Goal: Task Accomplishment & Management: Complete application form

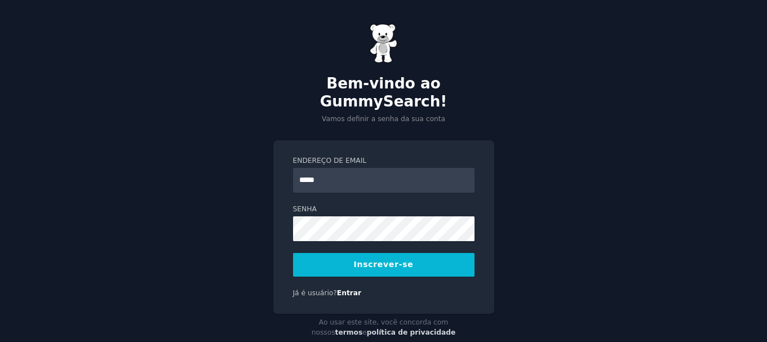
type input "**********"
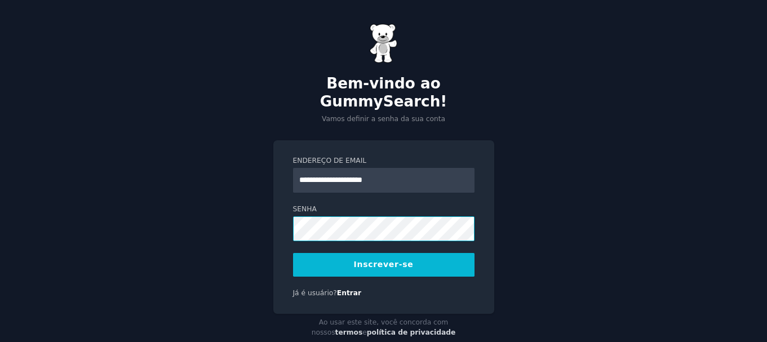
click at [252, 208] on div "**********" at bounding box center [383, 182] width 767 height 365
click at [389, 260] on font "Inscrever-se" at bounding box center [384, 264] width 60 height 9
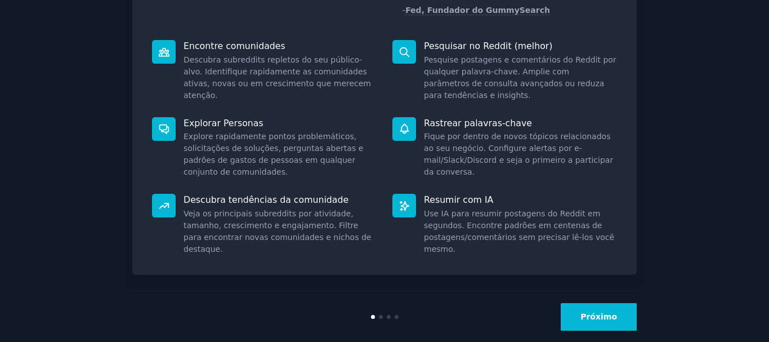
scroll to position [146, 0]
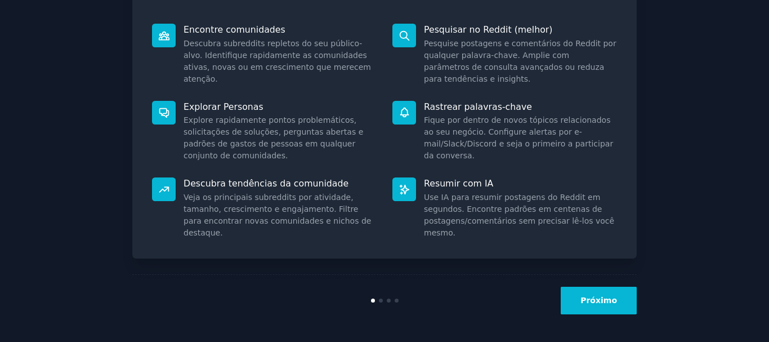
click at [611, 301] on font "Próximo" at bounding box center [599, 300] width 37 height 9
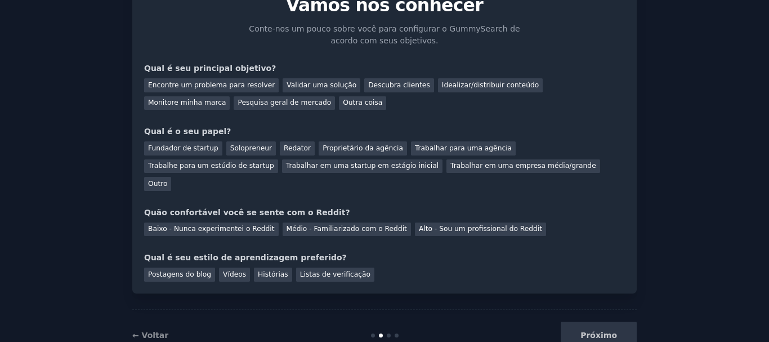
scroll to position [73, 0]
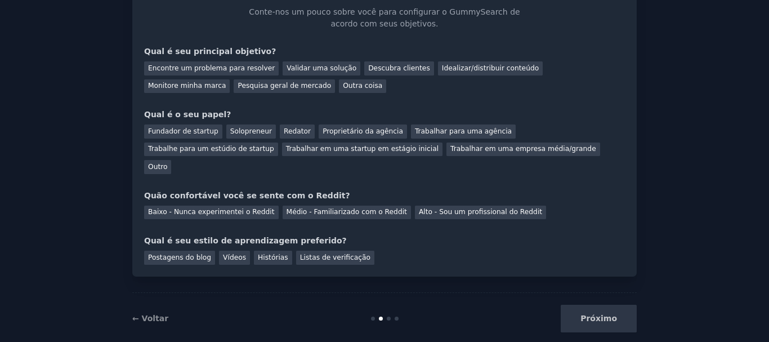
click at [600, 308] on div "Próximo" at bounding box center [553, 319] width 168 height 28
click at [597, 305] on div "Próximo" at bounding box center [553, 319] width 168 height 28
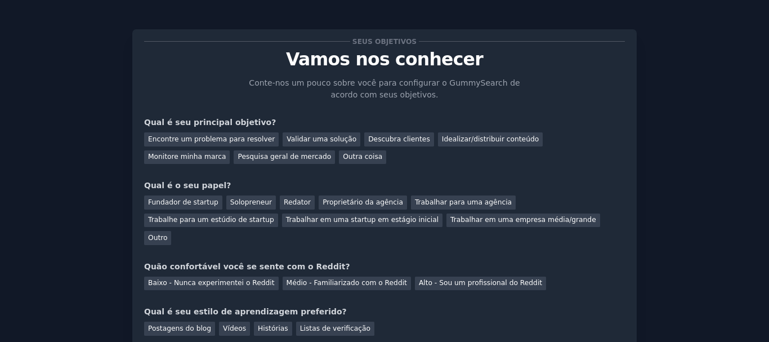
scroll to position [0, 0]
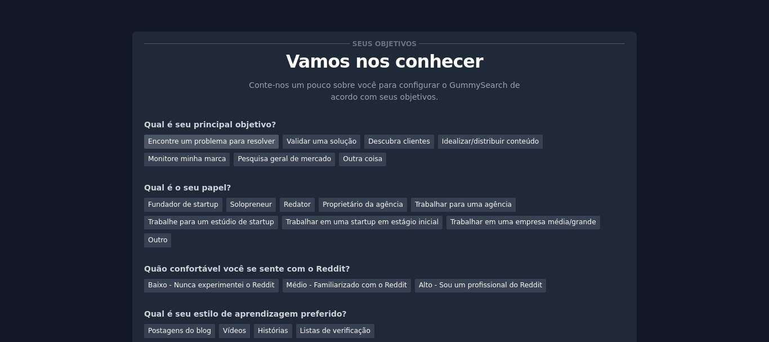
click at [193, 139] on font "Encontre um problema para resolver" at bounding box center [211, 141] width 127 height 8
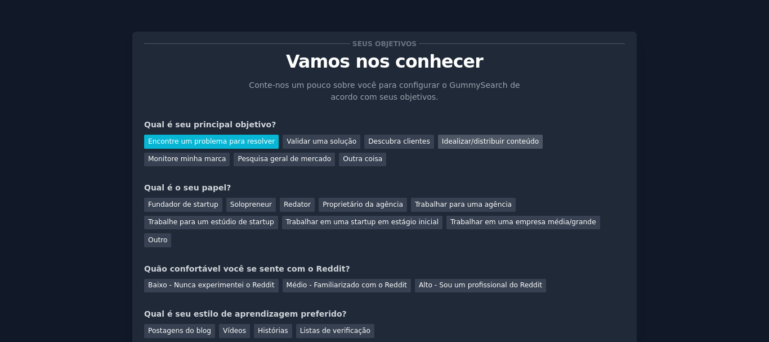
click at [482, 145] on font "Idealizar/distribuir conteúdo" at bounding box center [490, 141] width 97 height 8
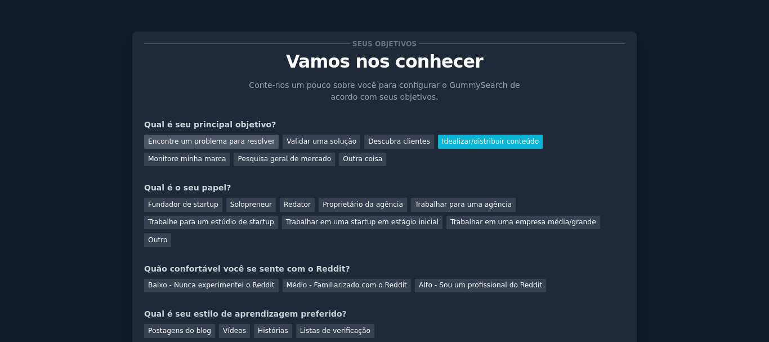
click at [244, 141] on font "Encontre um problema para resolver" at bounding box center [211, 141] width 127 height 8
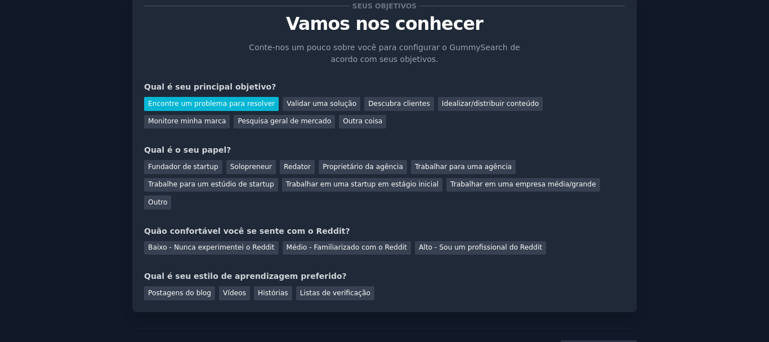
scroll to position [56, 0]
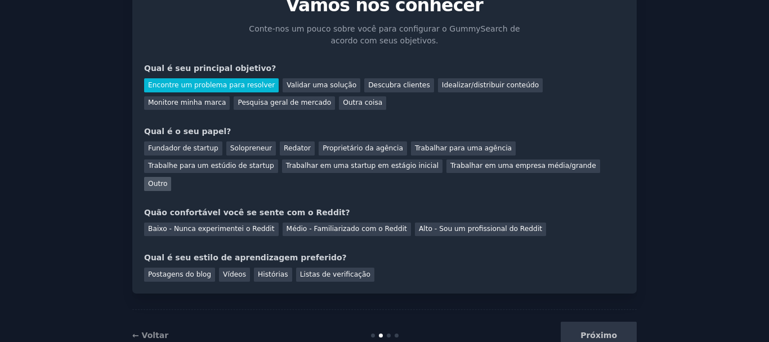
click at [167, 180] on font "Outro" at bounding box center [157, 184] width 19 height 8
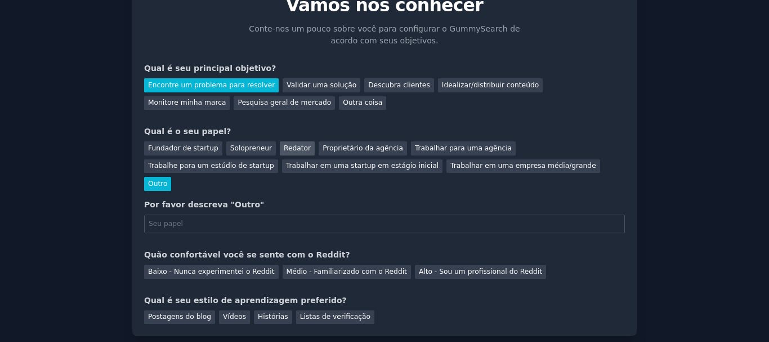
click at [286, 149] on font "Redator" at bounding box center [297, 148] width 27 height 8
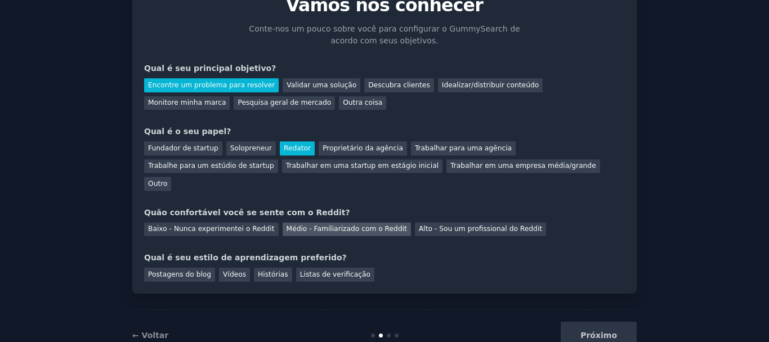
click at [346, 225] on font "Médio - Familiarizado com o Reddit" at bounding box center [347, 229] width 121 height 8
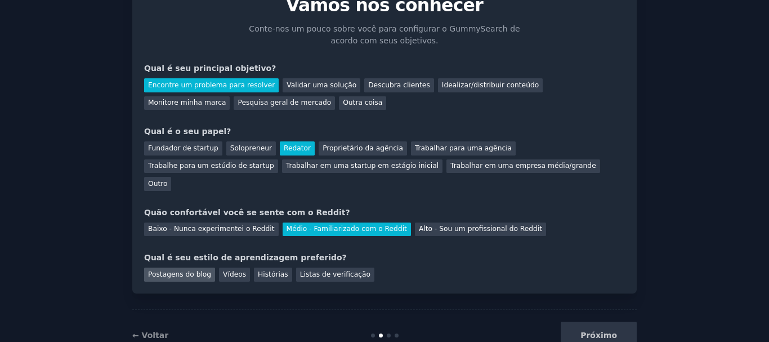
click at [179, 270] on font "Postagens do blog" at bounding box center [179, 274] width 63 height 8
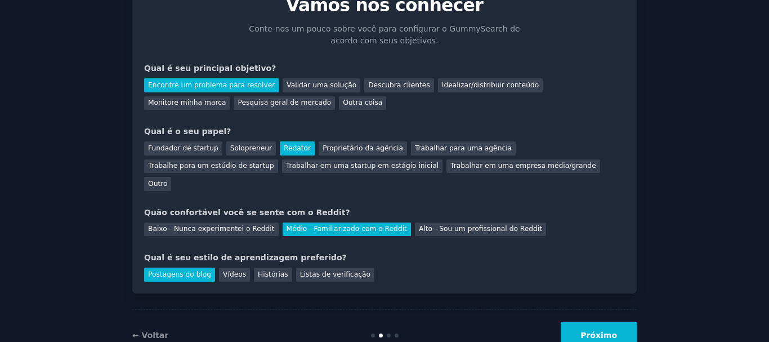
click at [597, 331] on font "Próximo" at bounding box center [599, 335] width 37 height 9
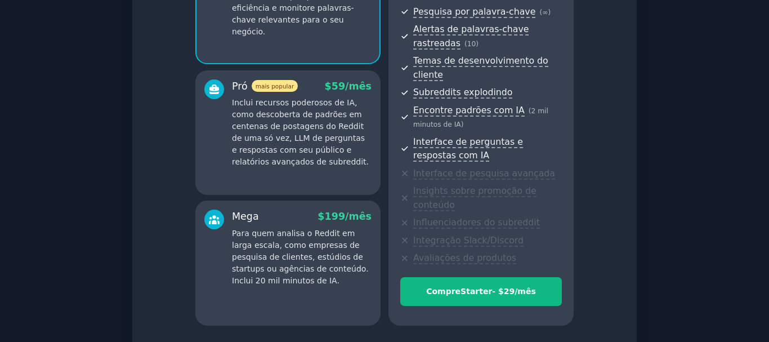
scroll to position [181, 0]
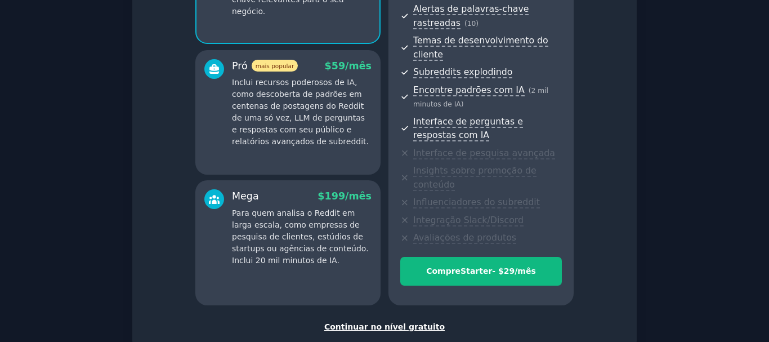
click at [392, 322] on font "Continuar no nível gratuito" at bounding box center [384, 326] width 121 height 9
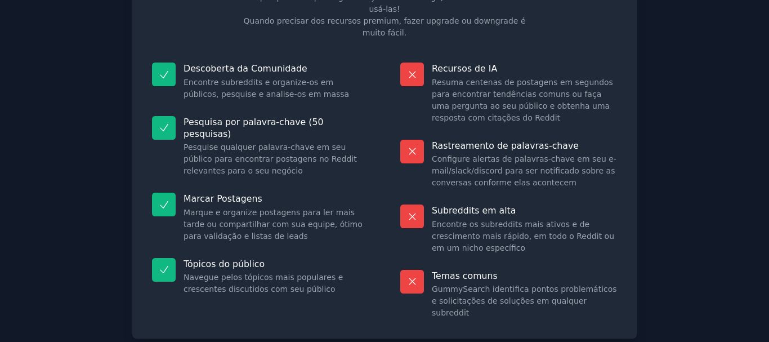
scroll to position [144, 0]
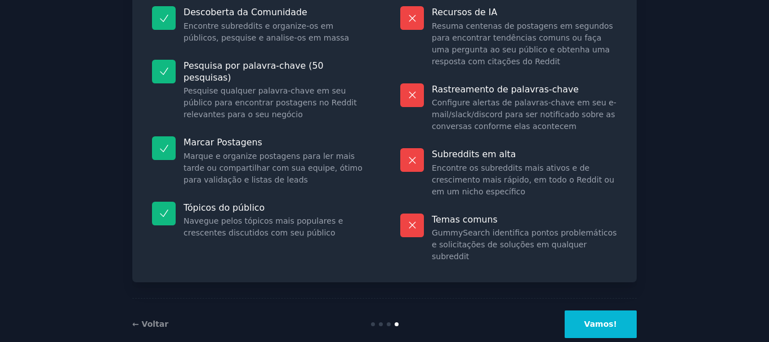
click at [607, 319] on font "Vamos!" at bounding box center [601, 323] width 33 height 9
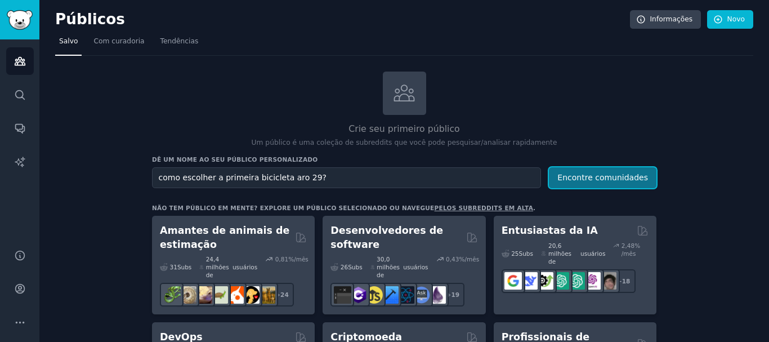
click at [591, 170] on button "Encontre comunidades" at bounding box center [603, 177] width 108 height 21
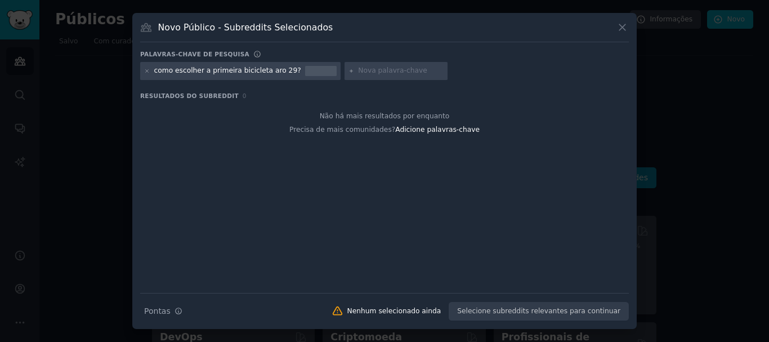
click at [228, 72] on font "como escolher a primeira bicicleta aro 29?" at bounding box center [227, 70] width 147 height 8
click at [231, 70] on font "como escolher a primeira bicicleta aro 29?" at bounding box center [227, 70] width 147 height 8
click at [621, 26] on icon at bounding box center [623, 28] width 6 height 6
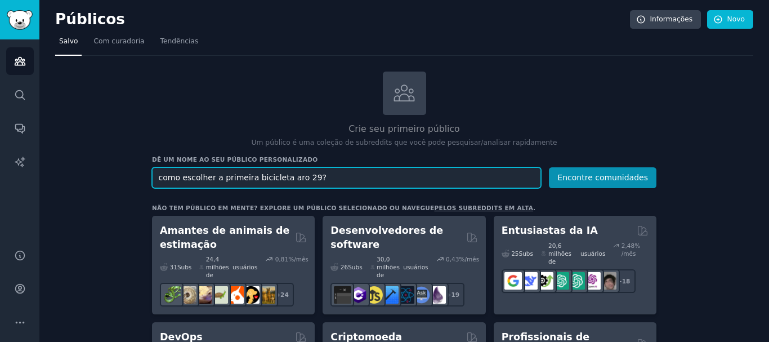
click at [246, 175] on input "como escolher a primeira bicicleta aro 29?" at bounding box center [346, 177] width 389 height 21
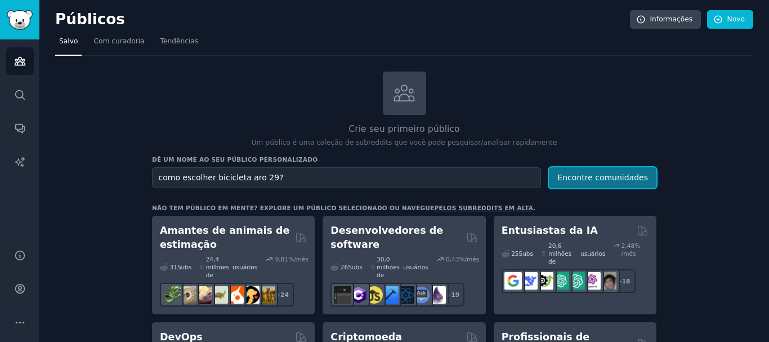
click at [593, 177] on font "Encontre comunidades" at bounding box center [603, 177] width 91 height 9
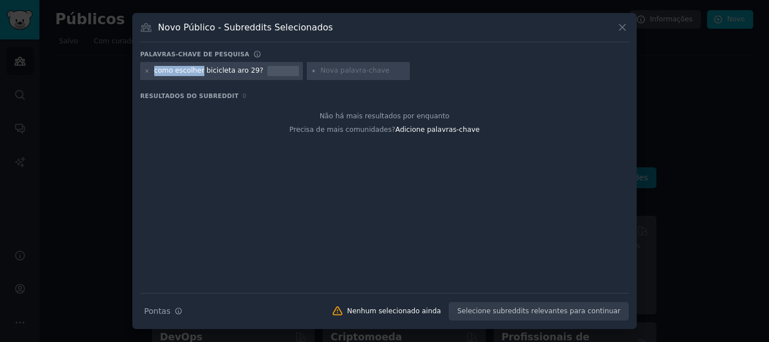
drag, startPoint x: 199, startPoint y: 72, endPoint x: 133, endPoint y: 65, distance: 66.2
click at [135, 68] on div "Novo Público - Subreddits Selecionados Palavras-chave de pesquisa como escolher…" at bounding box center [384, 171] width 505 height 316
click at [625, 26] on icon at bounding box center [623, 28] width 6 height 6
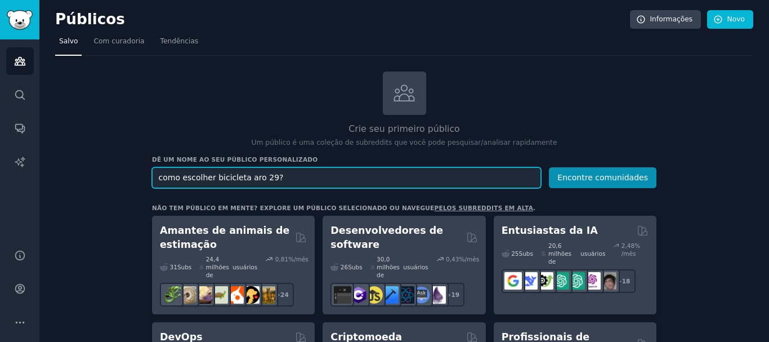
drag, startPoint x: 211, startPoint y: 176, endPoint x: 134, endPoint y: 184, distance: 77.0
type input "bicicleta aro 29?"
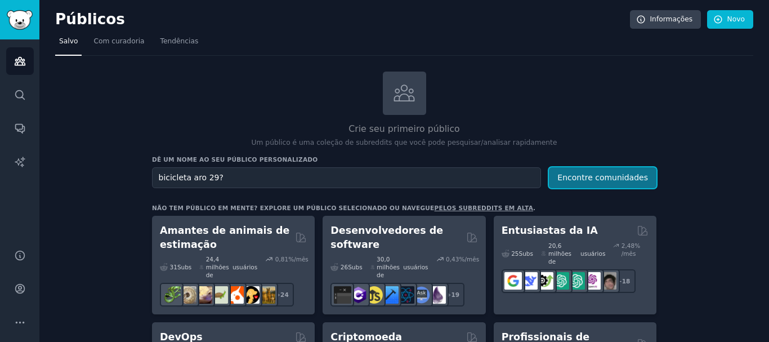
click at [624, 173] on font "Encontre comunidades" at bounding box center [603, 177] width 91 height 9
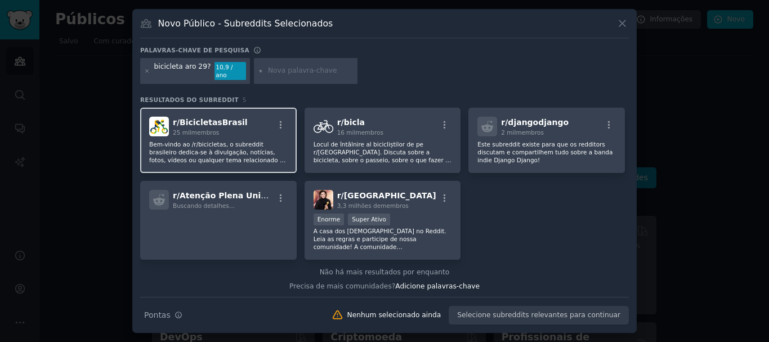
click at [246, 145] on font "Bem-vindo ao /r/bicicletas, o subreddit brasileiro dedica-se à divulgação, notí…" at bounding box center [217, 156] width 136 height 30
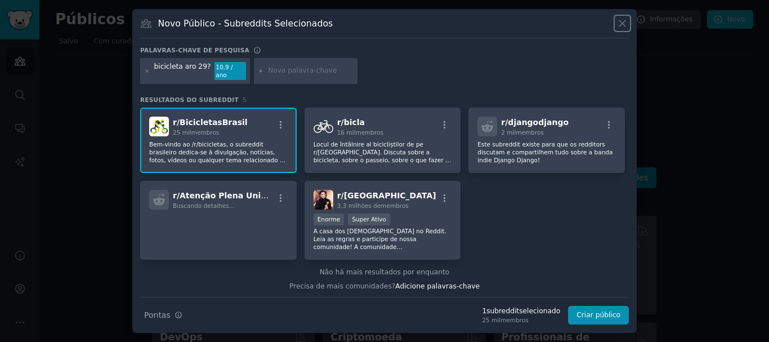
click at [621, 23] on icon at bounding box center [623, 23] width 12 height 12
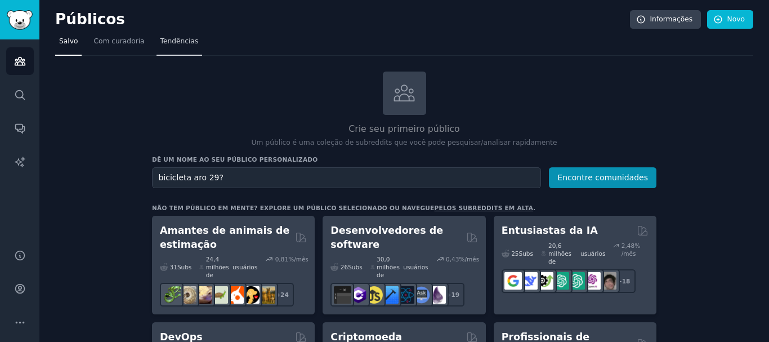
click at [167, 41] on font "Tendências" at bounding box center [180, 41] width 38 height 8
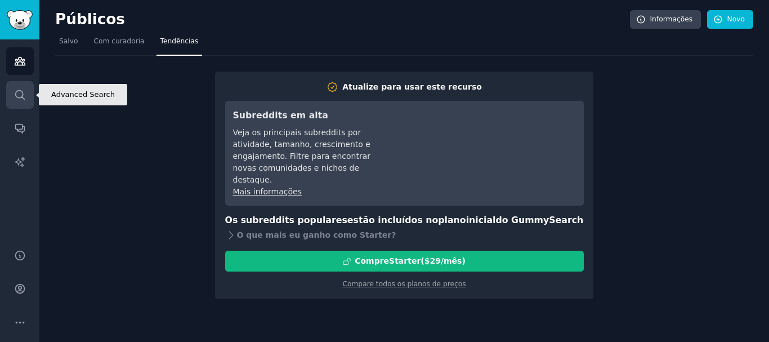
click at [19, 94] on icon "Barra lateral" at bounding box center [20, 95] width 12 height 12
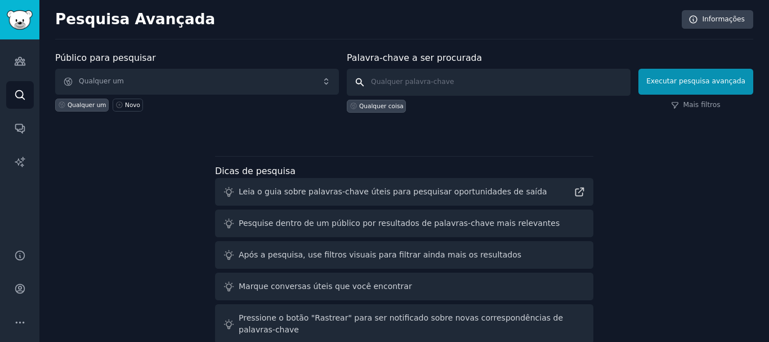
click at [378, 83] on input "text" at bounding box center [489, 82] width 284 height 27
type input "bicicleta aro 29"
click button "Executar pesquisa avançada" at bounding box center [696, 82] width 115 height 26
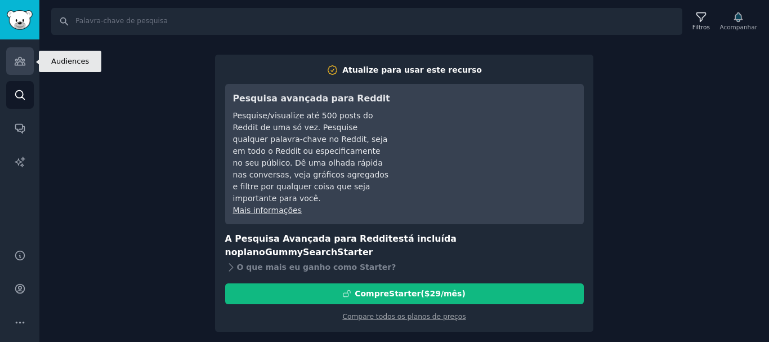
click at [20, 61] on icon "Barra lateral" at bounding box center [20, 61] width 12 height 12
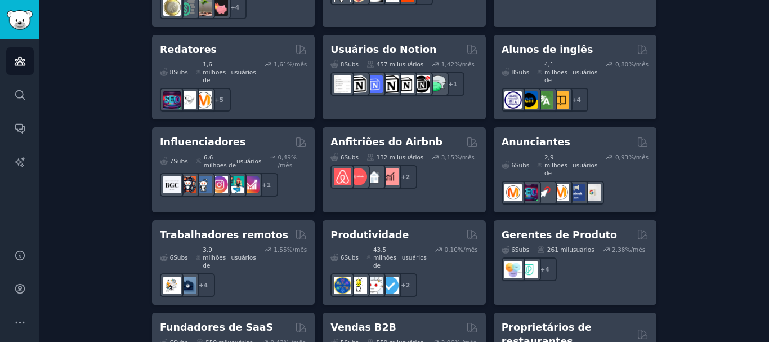
scroll to position [1080, 0]
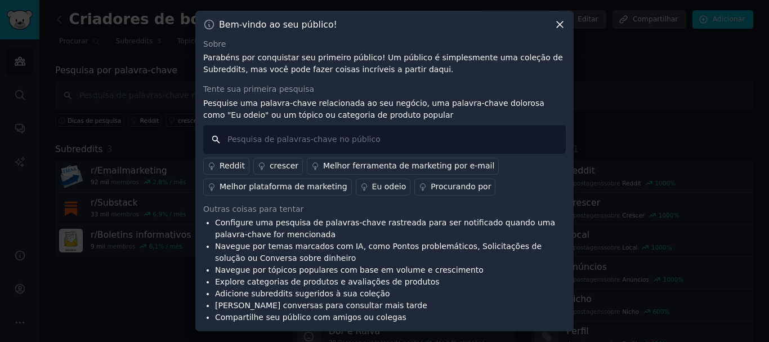
click at [272, 141] on input "text" at bounding box center [384, 139] width 363 height 29
type input "bicicleta"
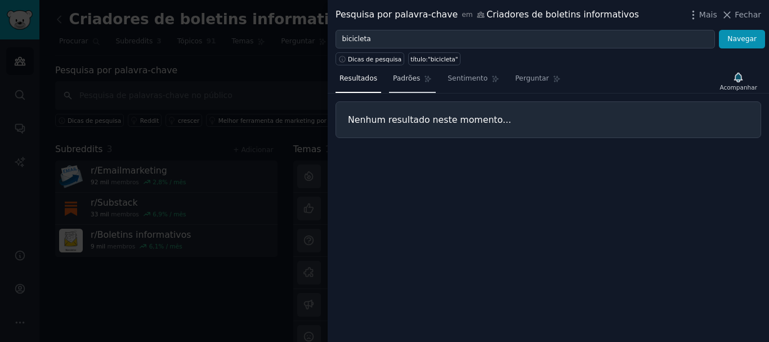
click at [397, 85] on link "Padrões" at bounding box center [412, 81] width 47 height 23
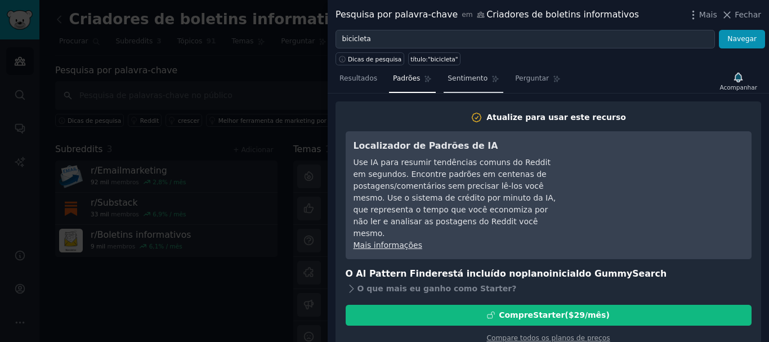
click at [449, 84] on link "Sentimento" at bounding box center [474, 81] width 60 height 23
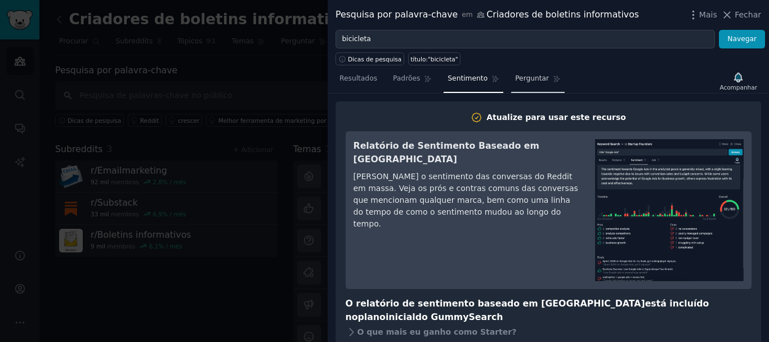
click at [517, 80] on font "Perguntar" at bounding box center [532, 78] width 34 height 8
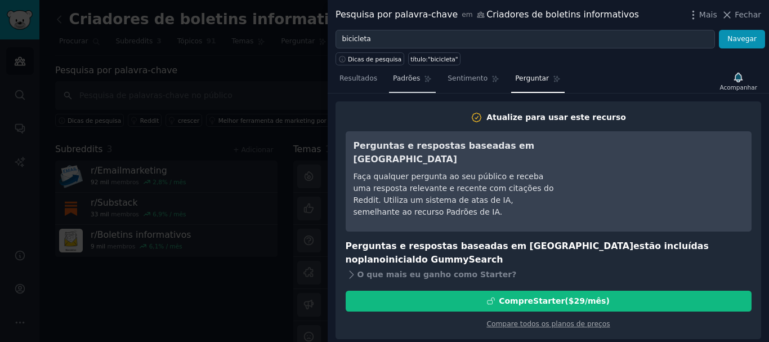
click at [393, 77] on font "Padrões" at bounding box center [406, 78] width 27 height 8
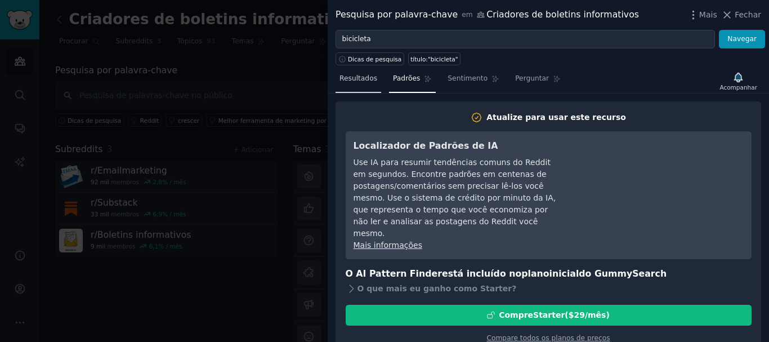
click at [355, 82] on font "Resultados" at bounding box center [359, 78] width 38 height 8
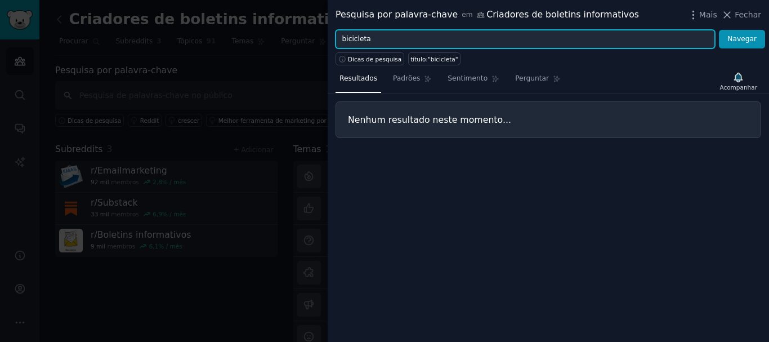
drag, startPoint x: 376, startPoint y: 43, endPoint x: 326, endPoint y: 39, distance: 50.2
click at [326, 39] on div "Pesquisa por palavra-chave em Criadores de boletins informativos Mais Fechar bi…" at bounding box center [384, 171] width 769 height 342
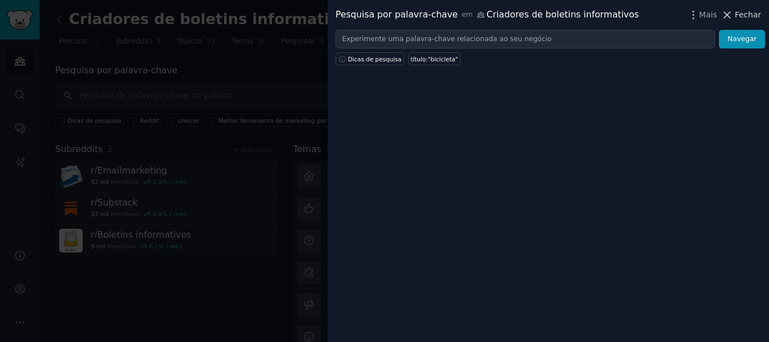
click at [731, 13] on icon at bounding box center [727, 15] width 6 height 6
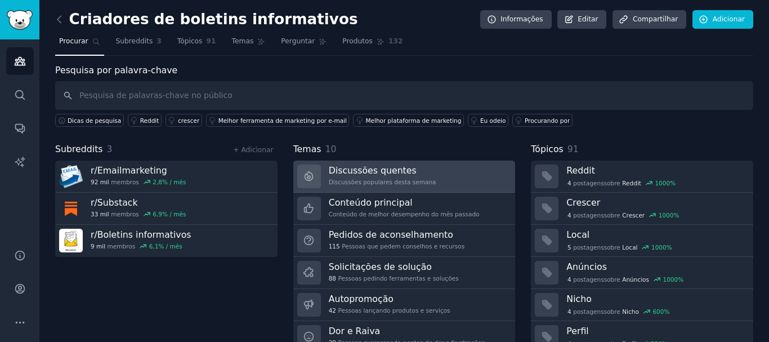
click at [340, 174] on font "Discussões quentes" at bounding box center [373, 170] width 88 height 11
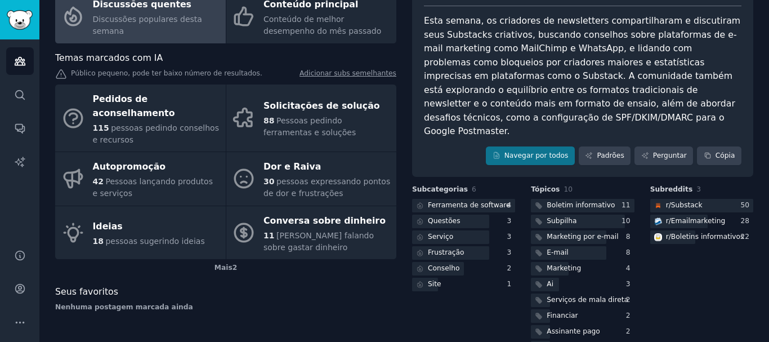
scroll to position [108, 0]
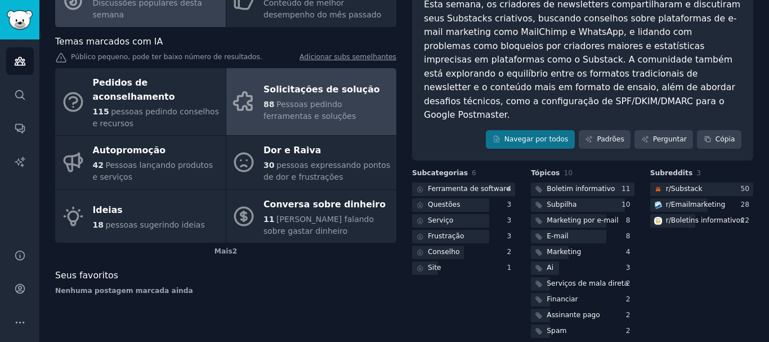
click at [288, 100] on font "Pessoas pedindo ferramentas e soluções" at bounding box center [310, 110] width 92 height 21
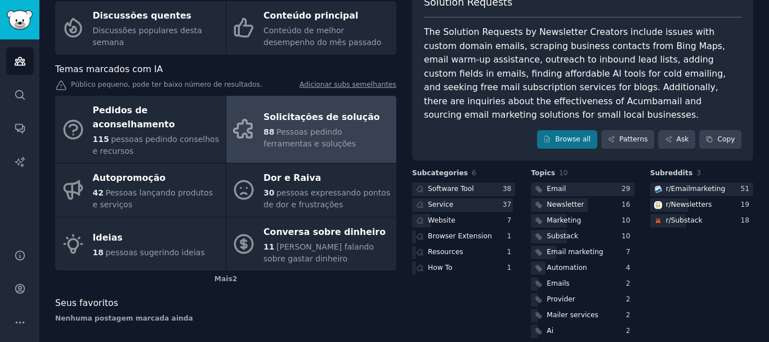
scroll to position [108, 0]
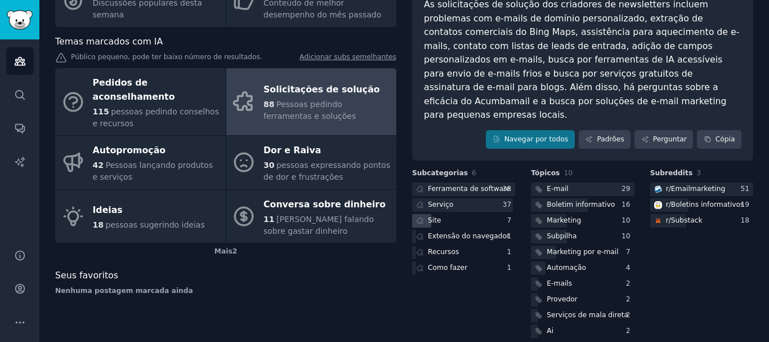
click at [433, 216] on font "Site" at bounding box center [435, 220] width 14 height 8
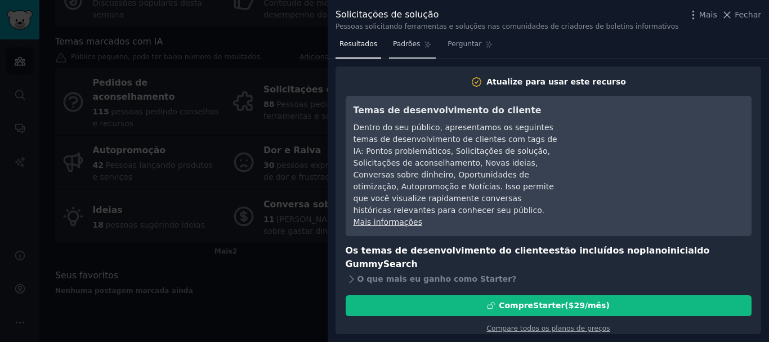
click at [396, 46] on font "Padrões" at bounding box center [406, 44] width 27 height 8
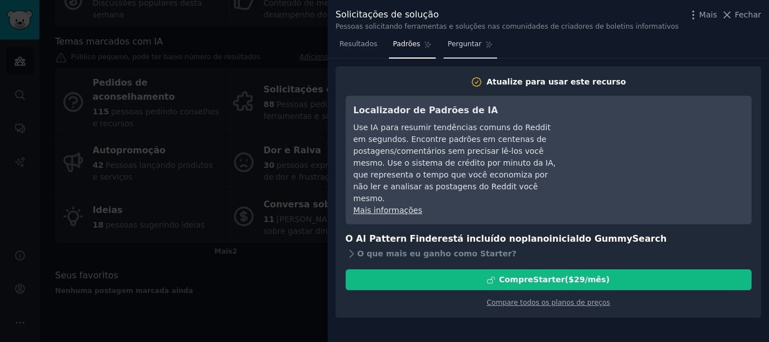
click at [455, 52] on link "Perguntar" at bounding box center [471, 46] width 54 height 23
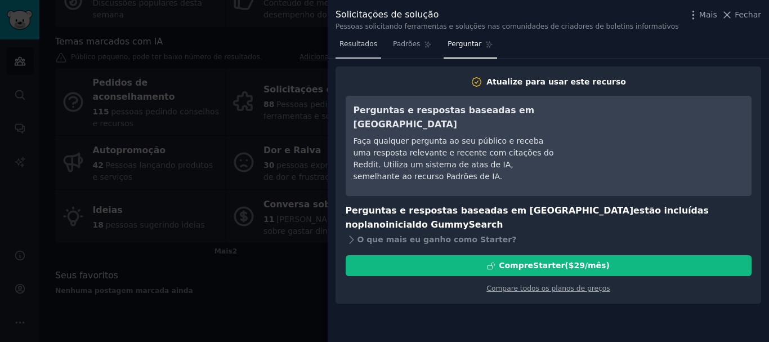
click at [353, 44] on font "Resultados" at bounding box center [359, 44] width 38 height 8
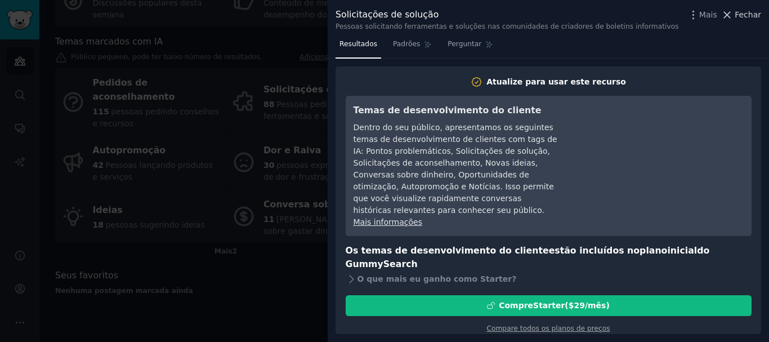
click at [733, 15] on icon at bounding box center [728, 15] width 12 height 12
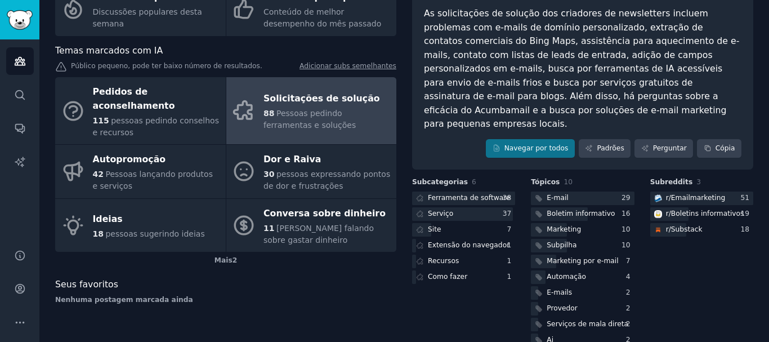
scroll to position [108, 0]
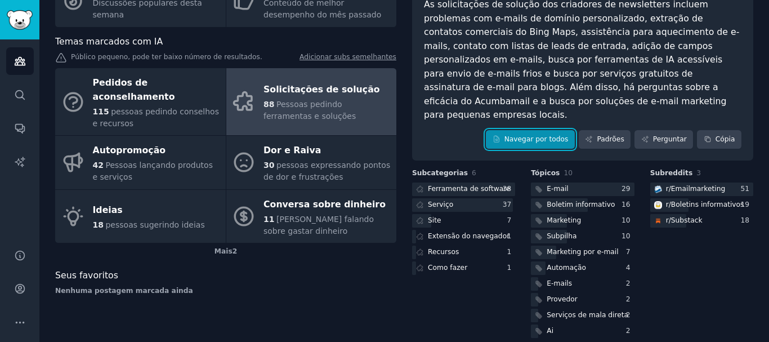
click at [521, 135] on font "Navegar por todos" at bounding box center [537, 139] width 64 height 8
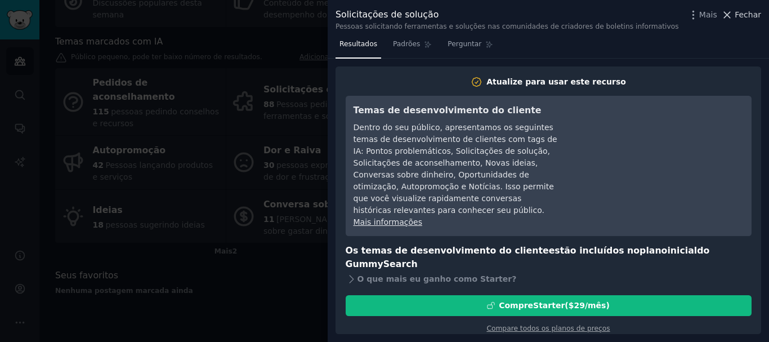
click at [754, 14] on font "Fechar" at bounding box center [748, 14] width 26 height 9
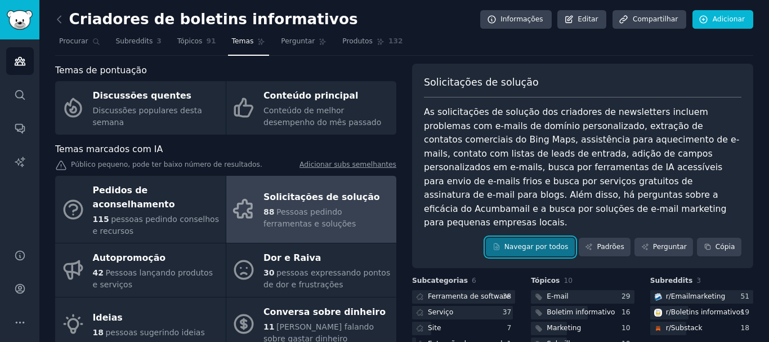
scroll to position [56, 0]
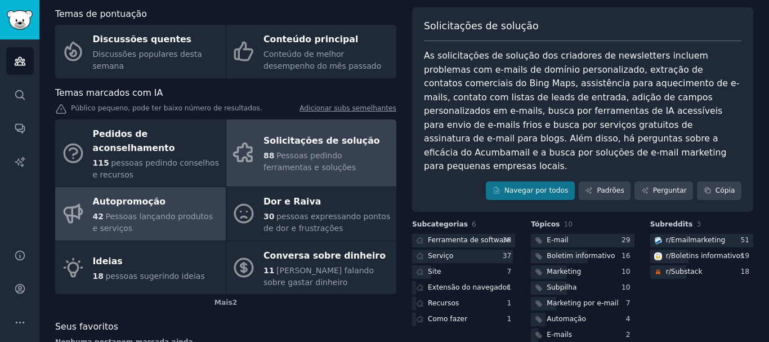
click at [128, 196] on font "Autopromoção" at bounding box center [129, 201] width 73 height 11
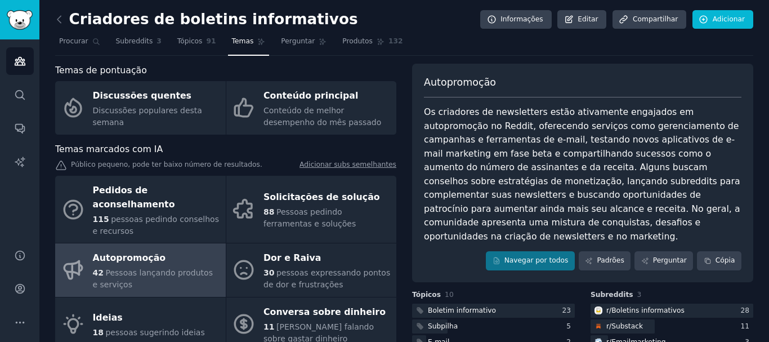
click at [234, 40] on font "Temas" at bounding box center [243, 41] width 22 height 8
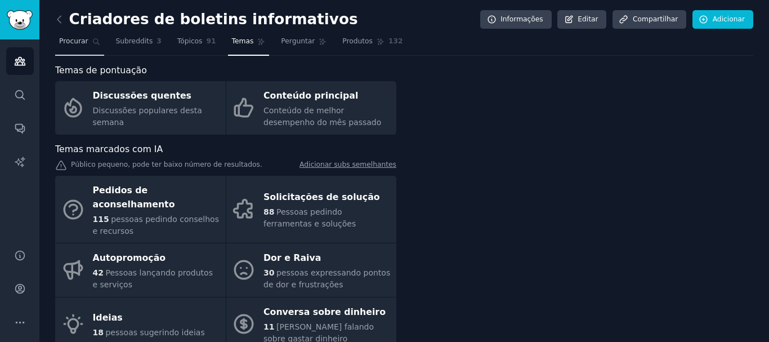
click at [63, 39] on font "Procurar" at bounding box center [73, 41] width 29 height 8
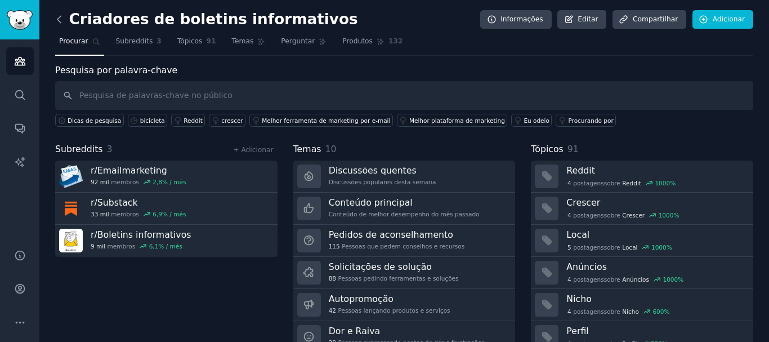
click at [60, 17] on icon at bounding box center [60, 20] width 12 height 12
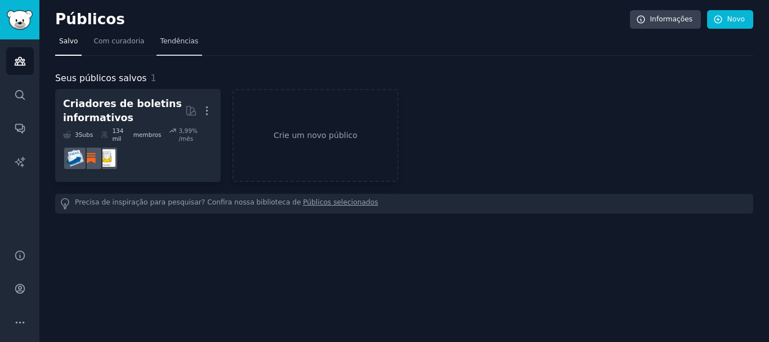
click at [174, 41] on font "Tendências" at bounding box center [180, 41] width 38 height 8
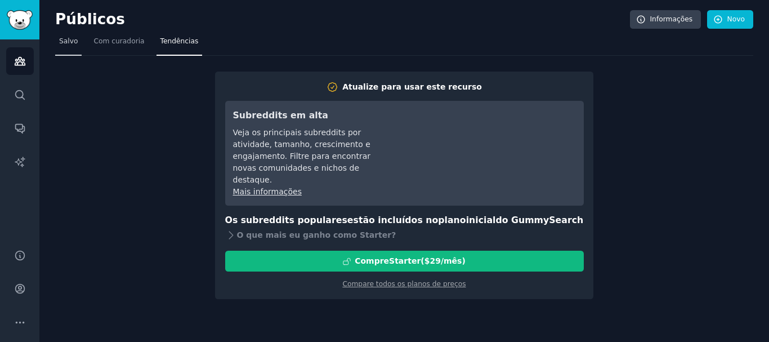
click at [60, 46] on span "Salvo" at bounding box center [68, 42] width 19 height 10
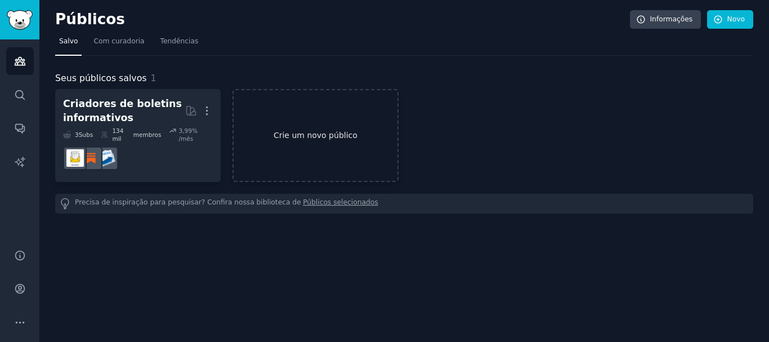
click at [308, 134] on font "Crie um novo público" at bounding box center [316, 135] width 84 height 9
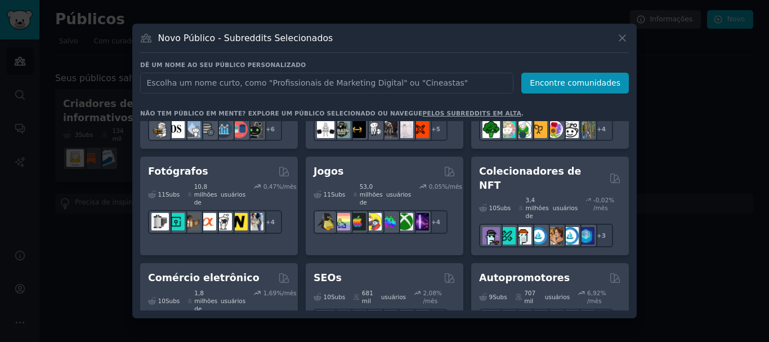
scroll to position [452, 0]
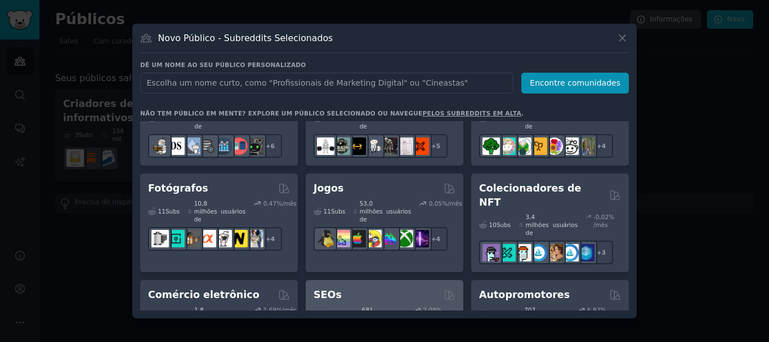
click at [370, 280] on div "SEOs 10 Subs ​ 681 mil usuários 2,08 % /mês + 3" at bounding box center [385, 322] width 158 height 85
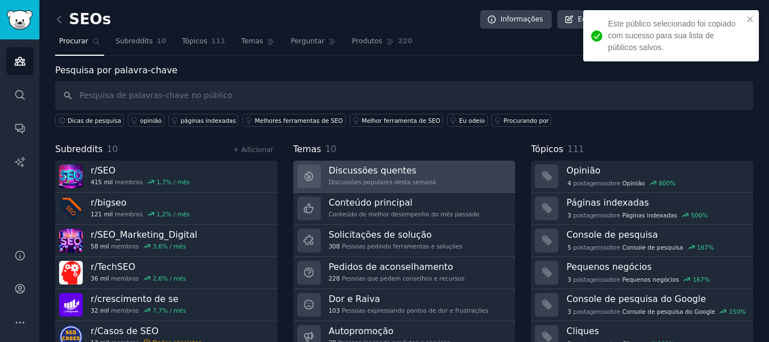
click at [346, 175] on font "Discussões quentes" at bounding box center [373, 170] width 88 height 11
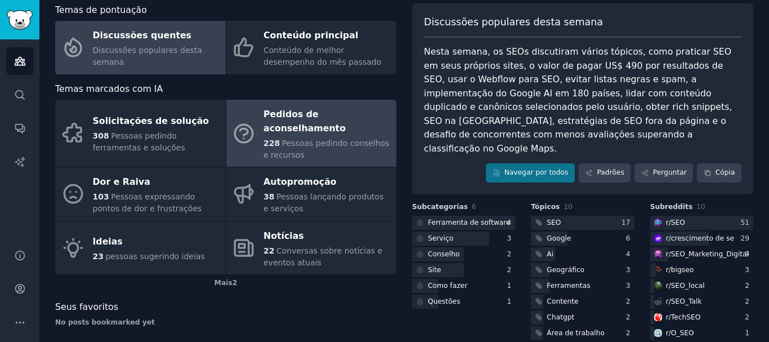
scroll to position [94, 0]
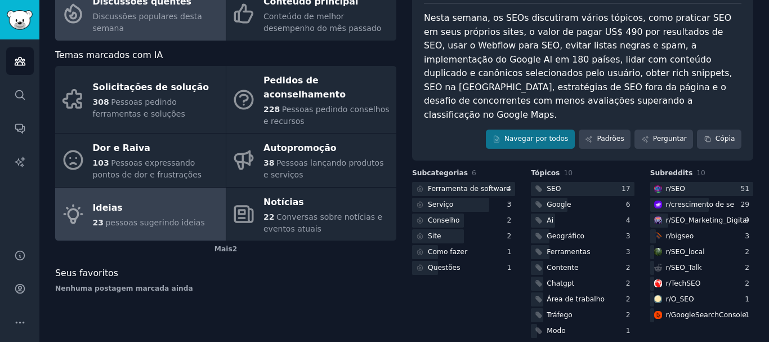
click at [127, 199] on div "Ideias" at bounding box center [149, 208] width 112 height 18
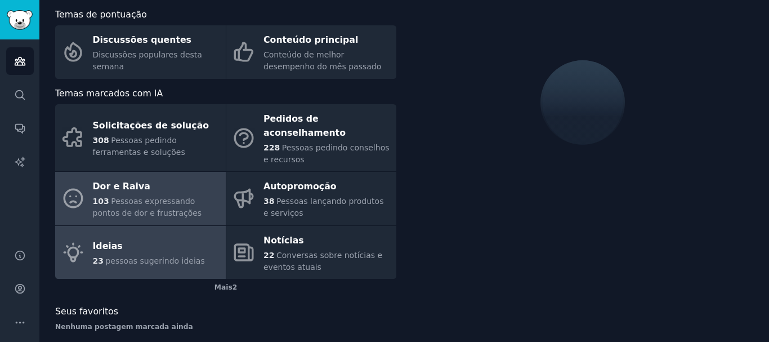
scroll to position [94, 0]
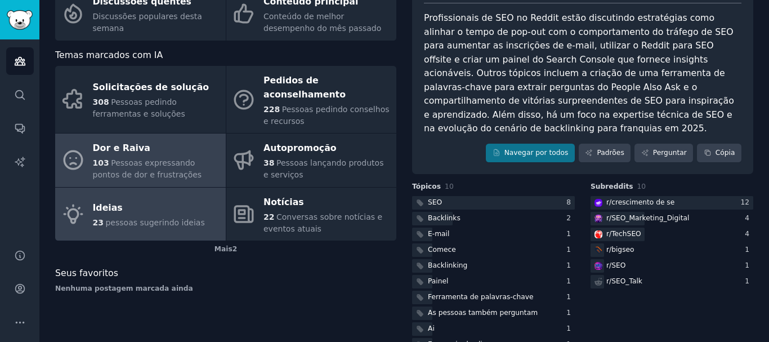
click at [128, 143] on font "Dor e Raiva" at bounding box center [121, 148] width 57 height 11
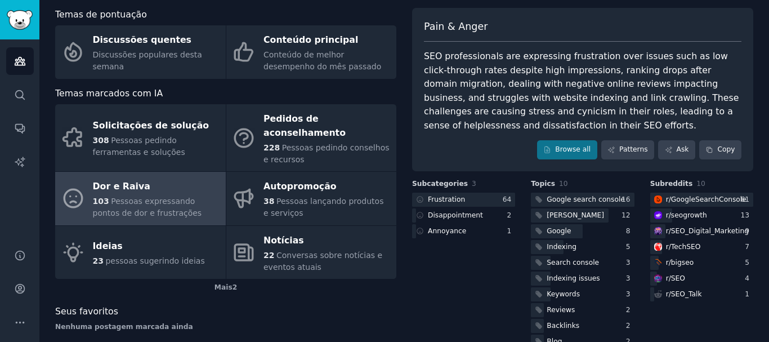
scroll to position [80, 0]
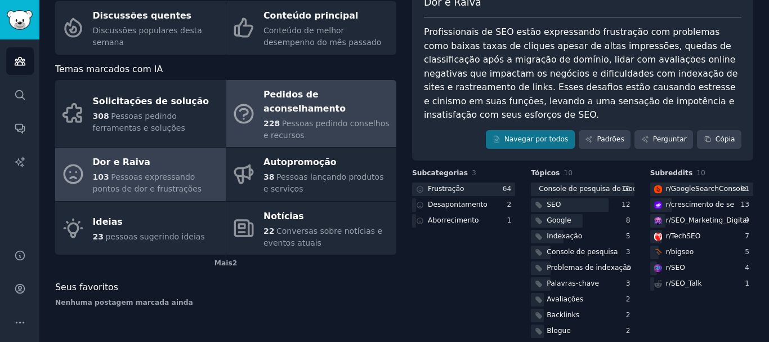
click at [232, 119] on link "Pedidos de aconselhamento 228 Pessoas pedindo conselhos e recursos" at bounding box center [311, 113] width 171 height 67
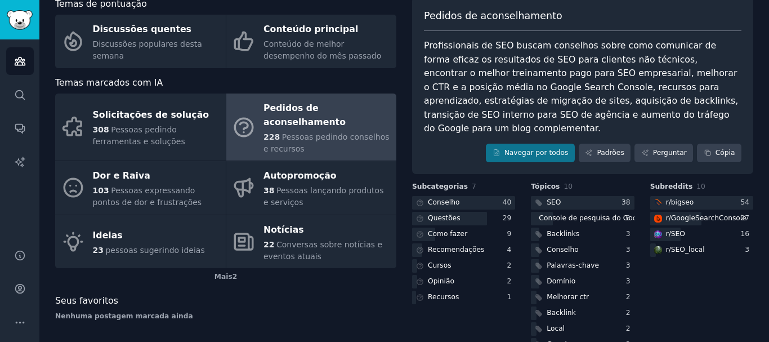
scroll to position [80, 0]
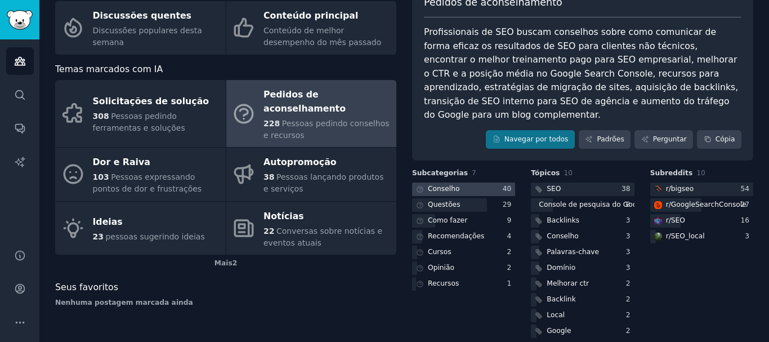
click at [465, 183] on div at bounding box center [463, 190] width 103 height 14
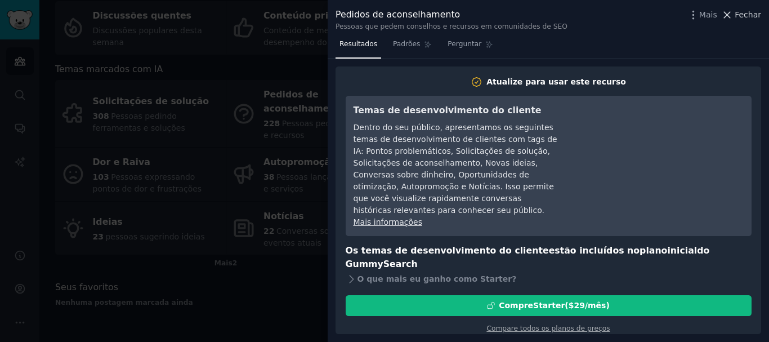
click at [757, 14] on font "Fechar" at bounding box center [748, 14] width 26 height 9
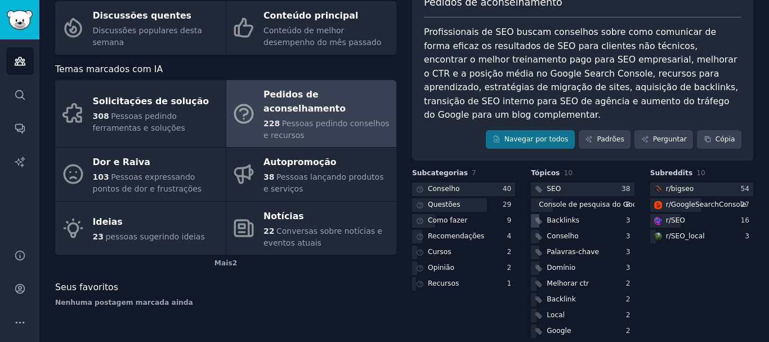
click at [560, 216] on font "Backlinks" at bounding box center [563, 220] width 33 height 8
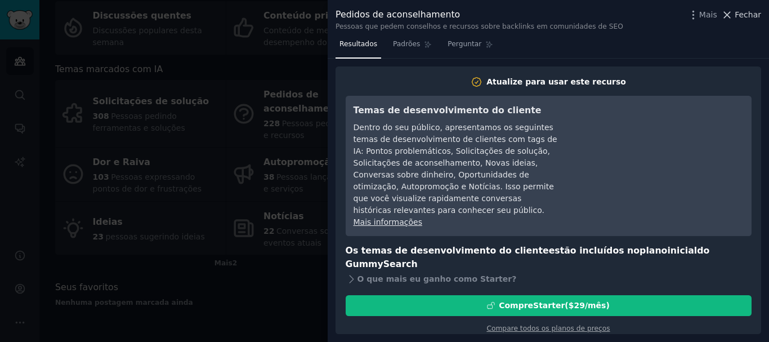
click at [745, 17] on font "Fechar" at bounding box center [748, 14] width 26 height 9
